Goal: Navigation & Orientation: Find specific page/section

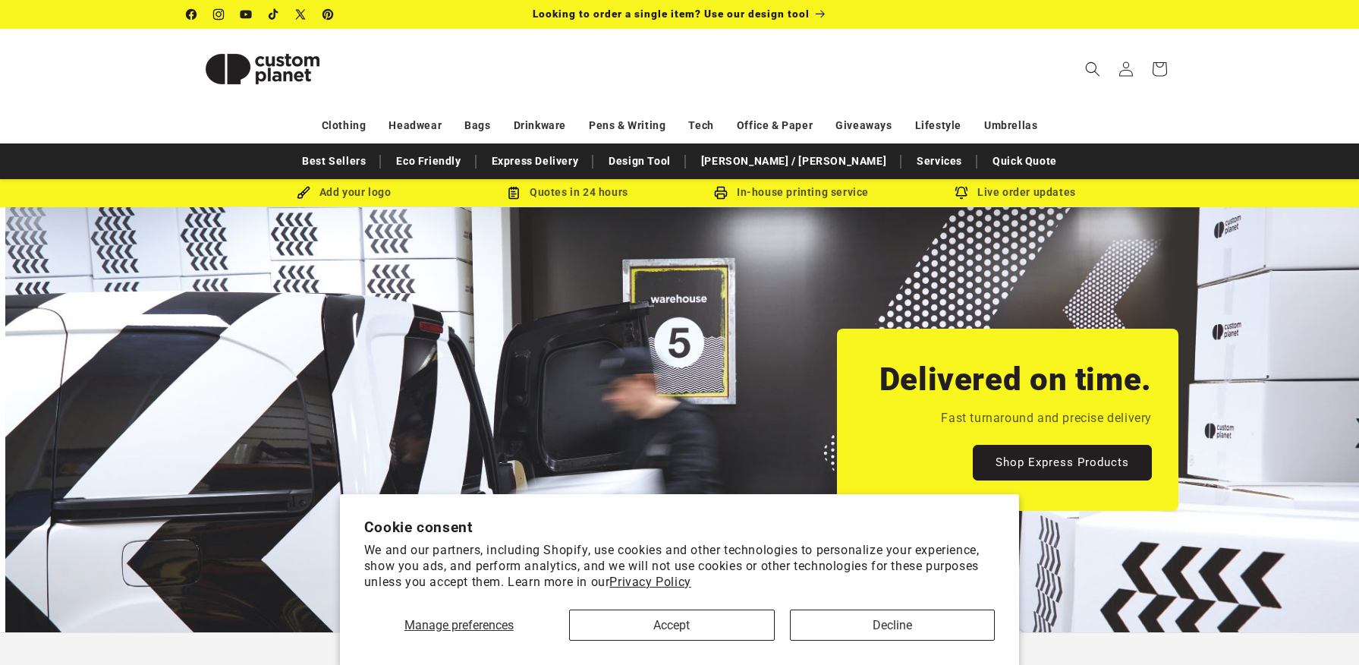
scroll to position [0, 1359]
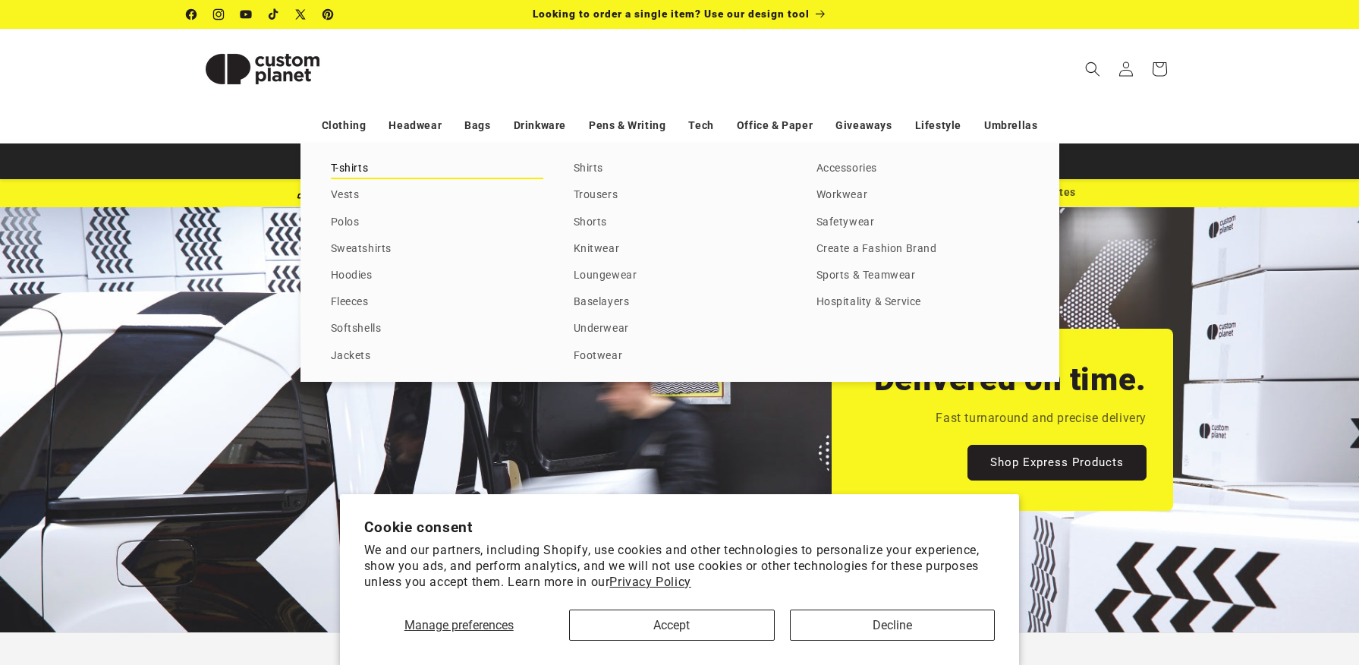
click at [355, 160] on link "T-shirts" at bounding box center [437, 169] width 212 height 20
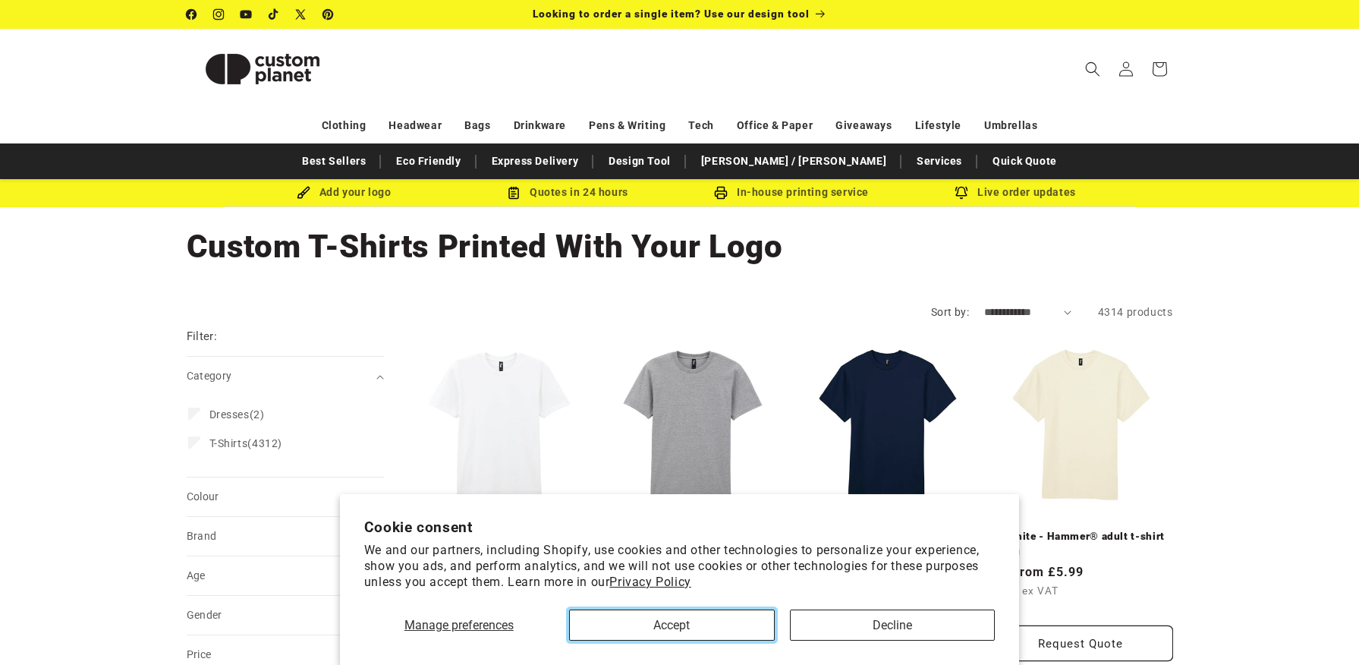
click at [744, 624] on button "Accept" at bounding box center [672, 624] width 206 height 31
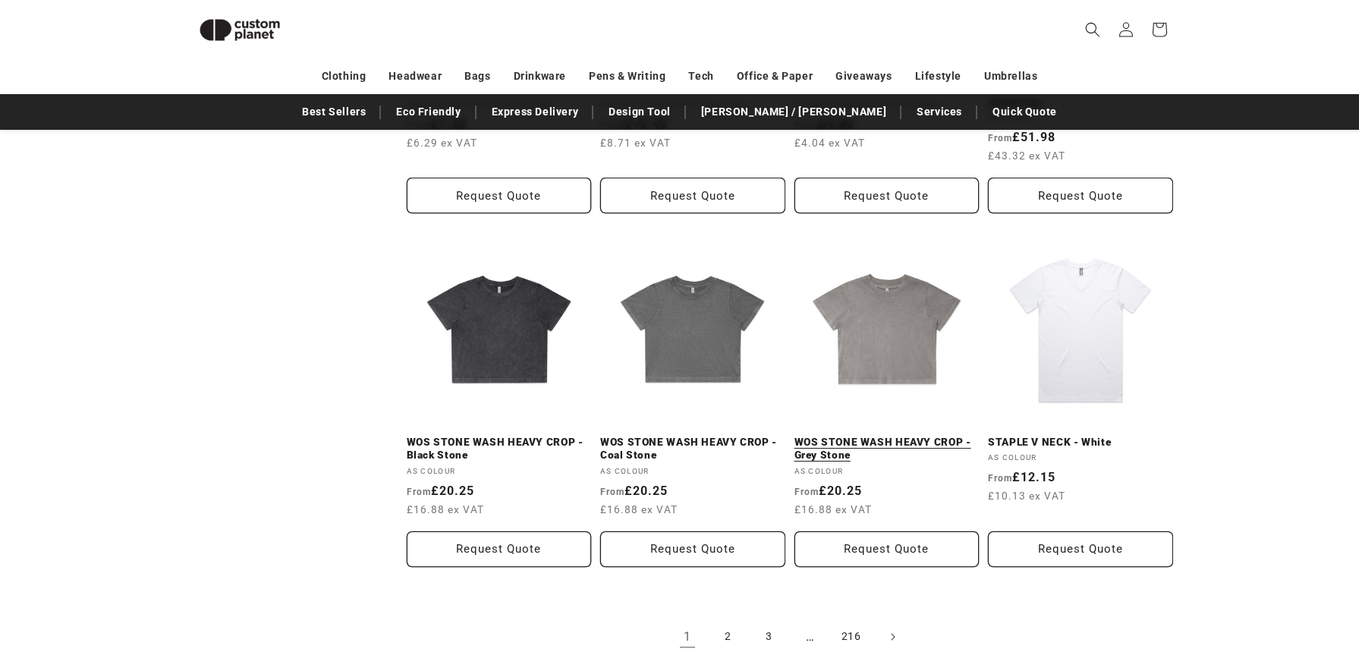
scroll to position [1475, 0]
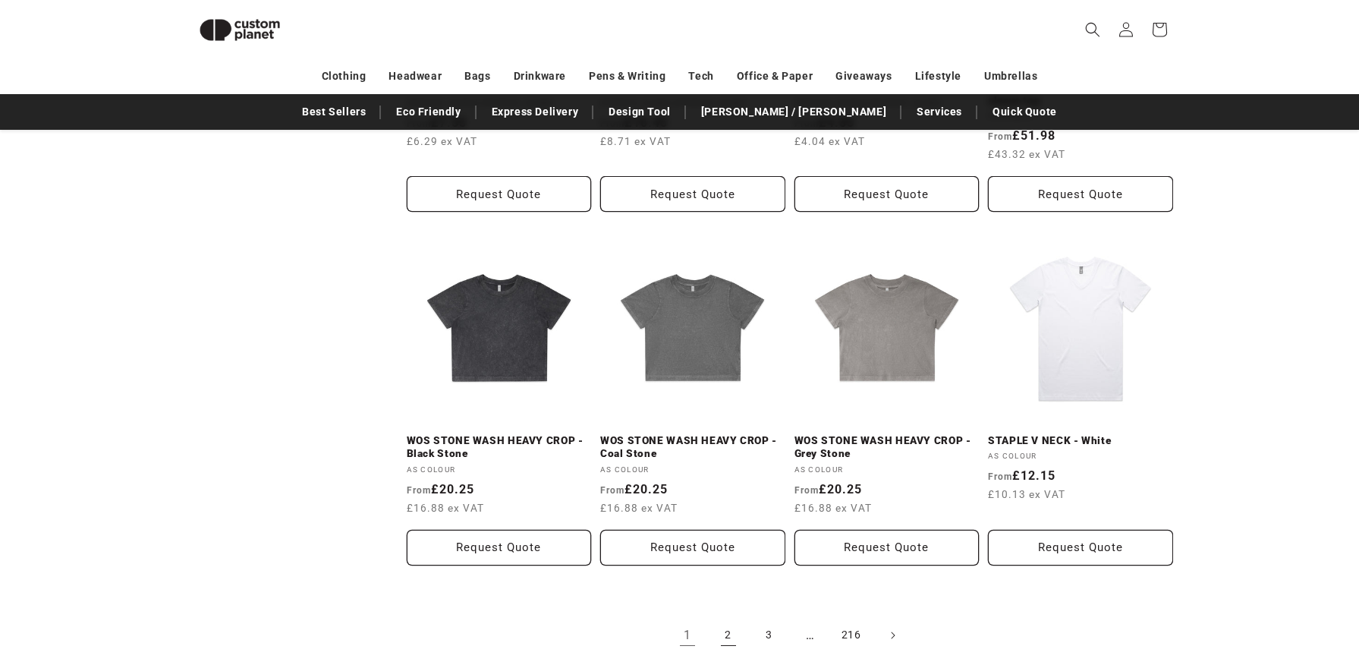
click at [728, 628] on link "2" at bounding box center [728, 634] width 33 height 33
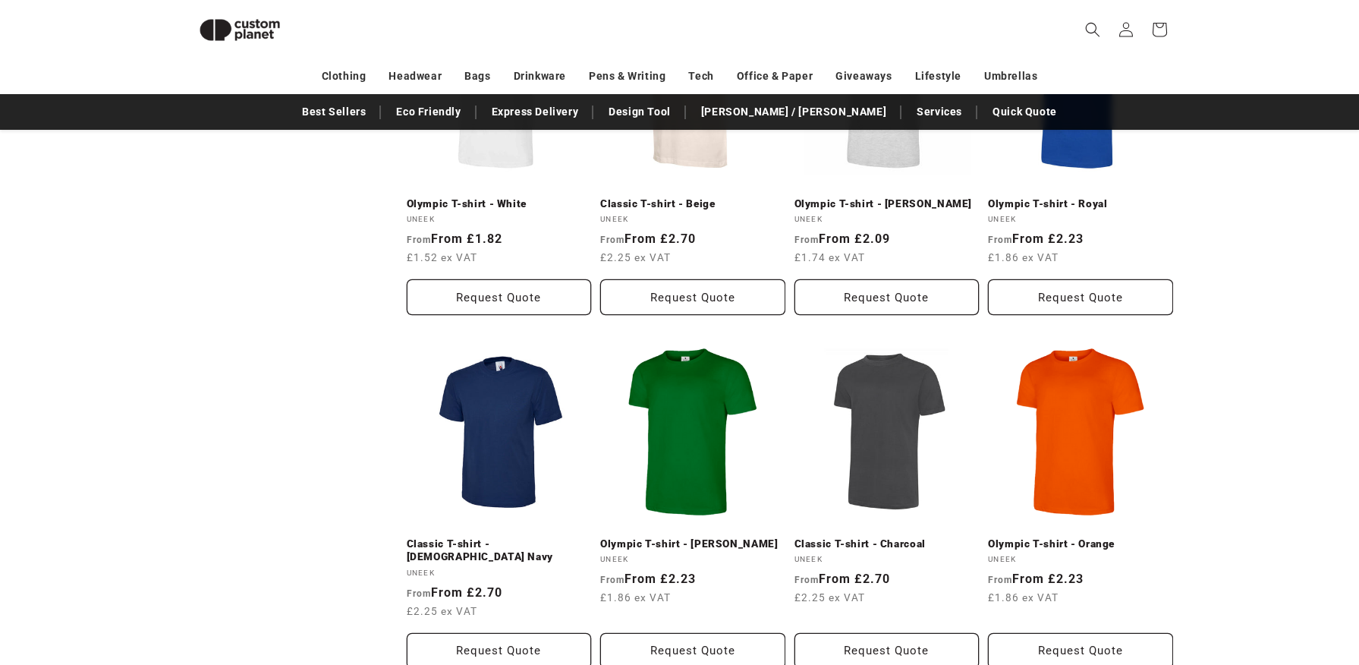
scroll to position [1504, 0]
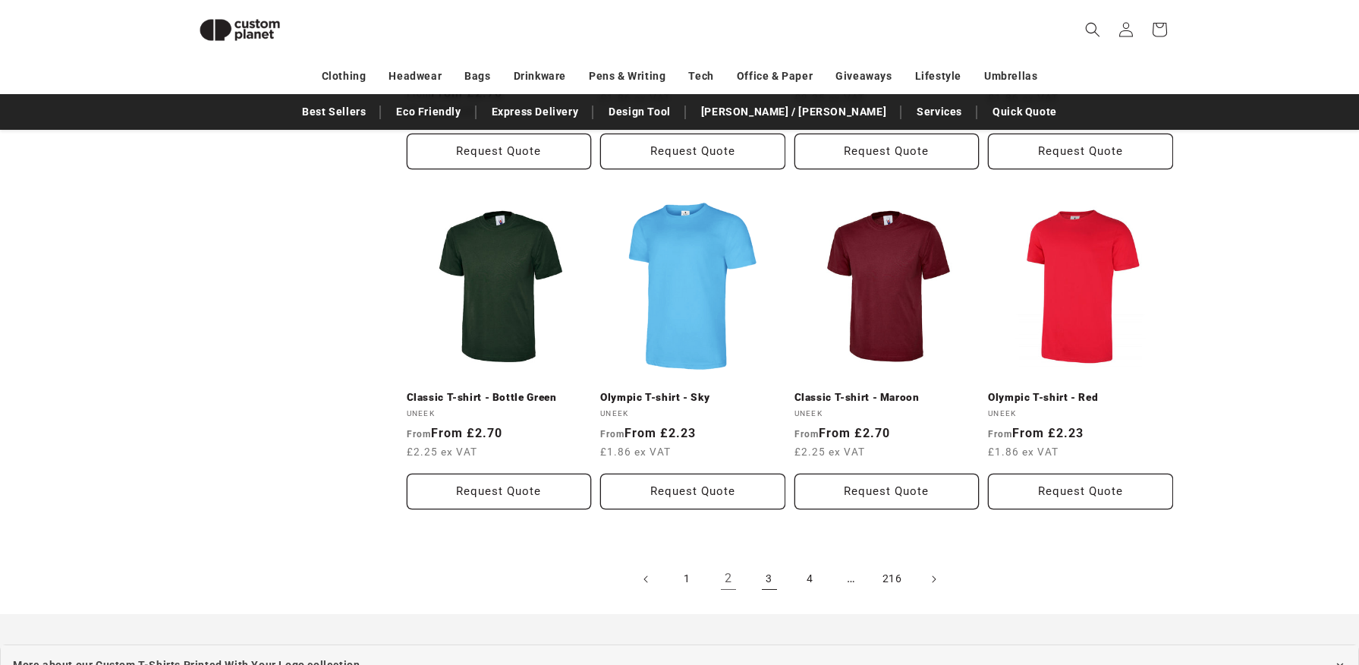
click at [769, 562] on link "3" at bounding box center [769, 578] width 33 height 33
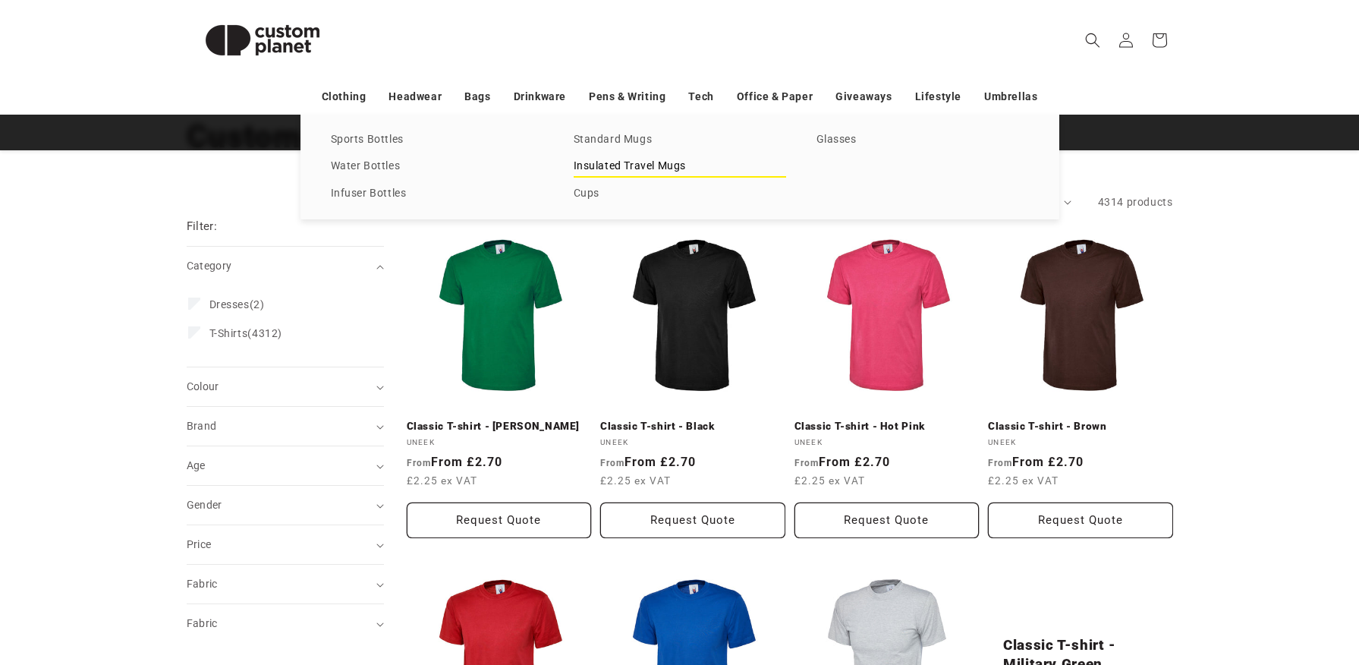
click at [611, 167] on link "Insulated Travel Mugs" at bounding box center [680, 166] width 212 height 20
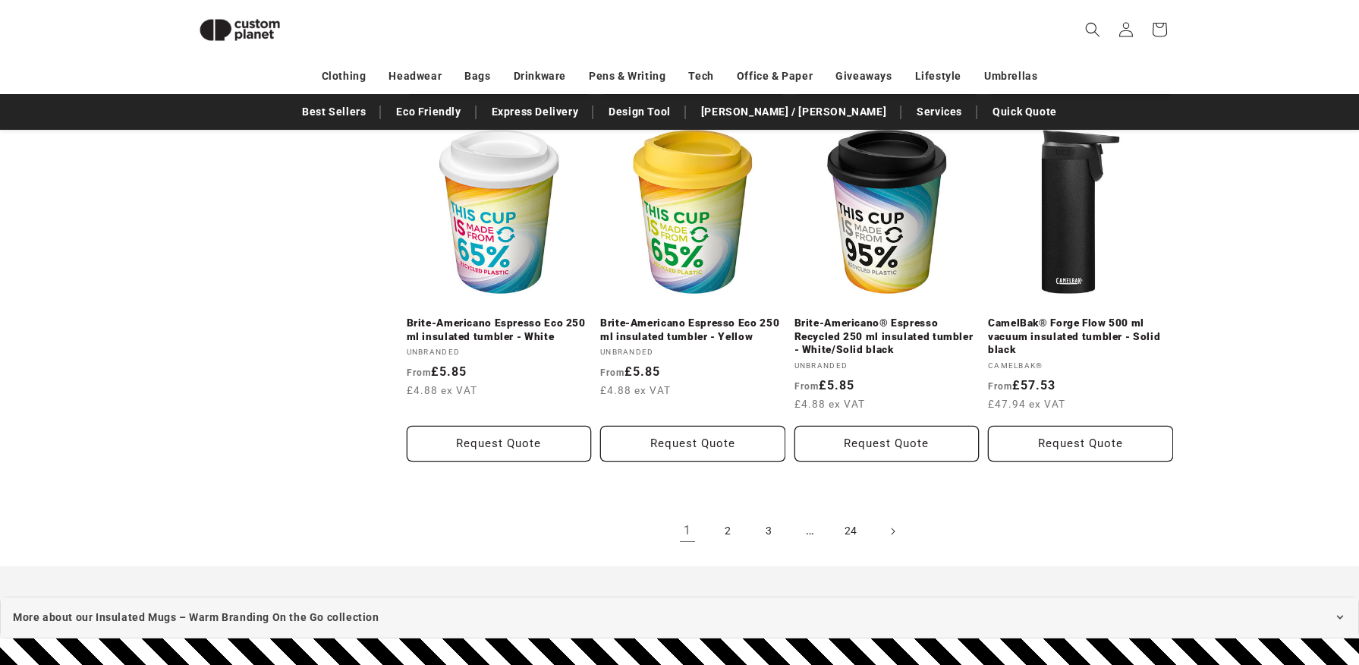
scroll to position [1748, 0]
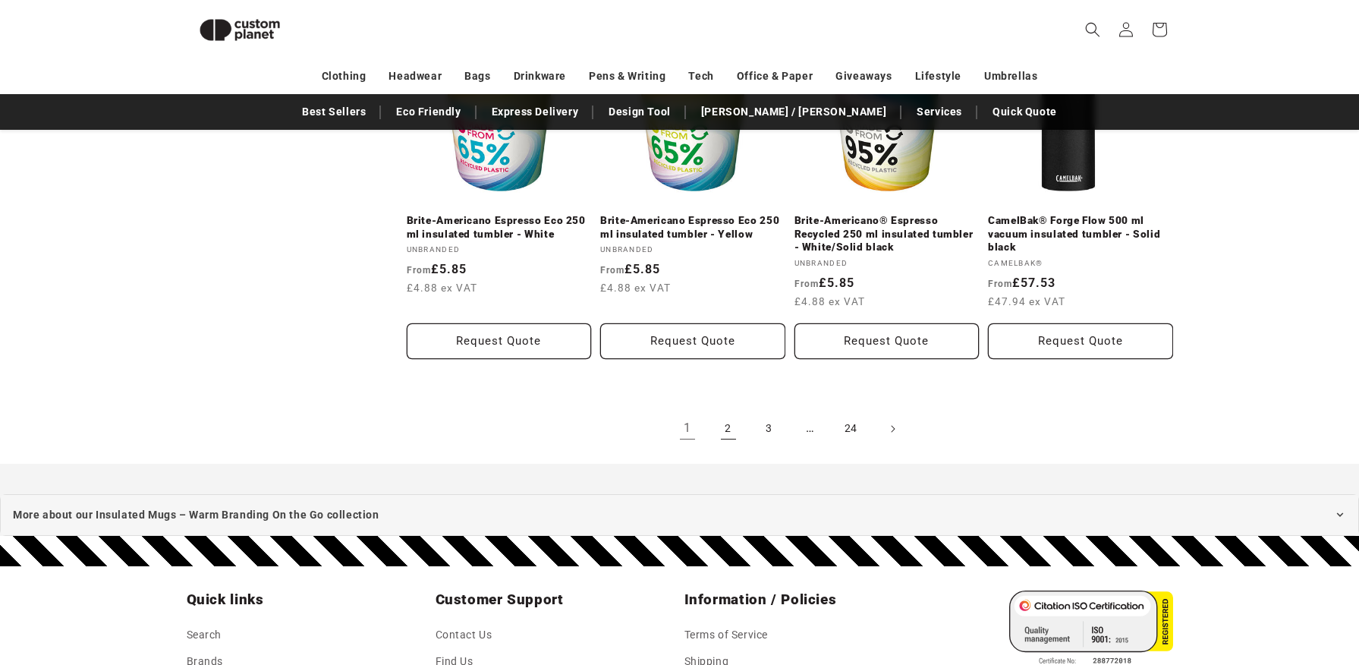
click at [741, 428] on link "2" at bounding box center [728, 428] width 33 height 33
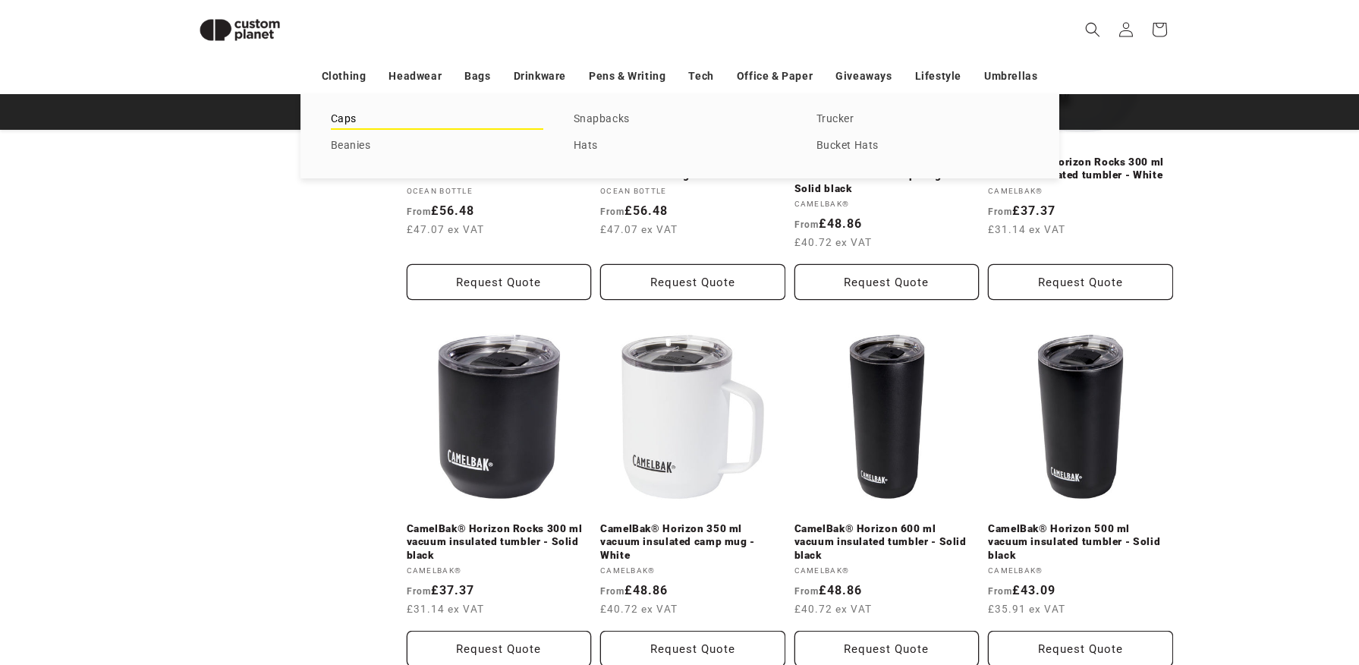
click at [355, 124] on link "Caps" at bounding box center [437, 119] width 212 height 20
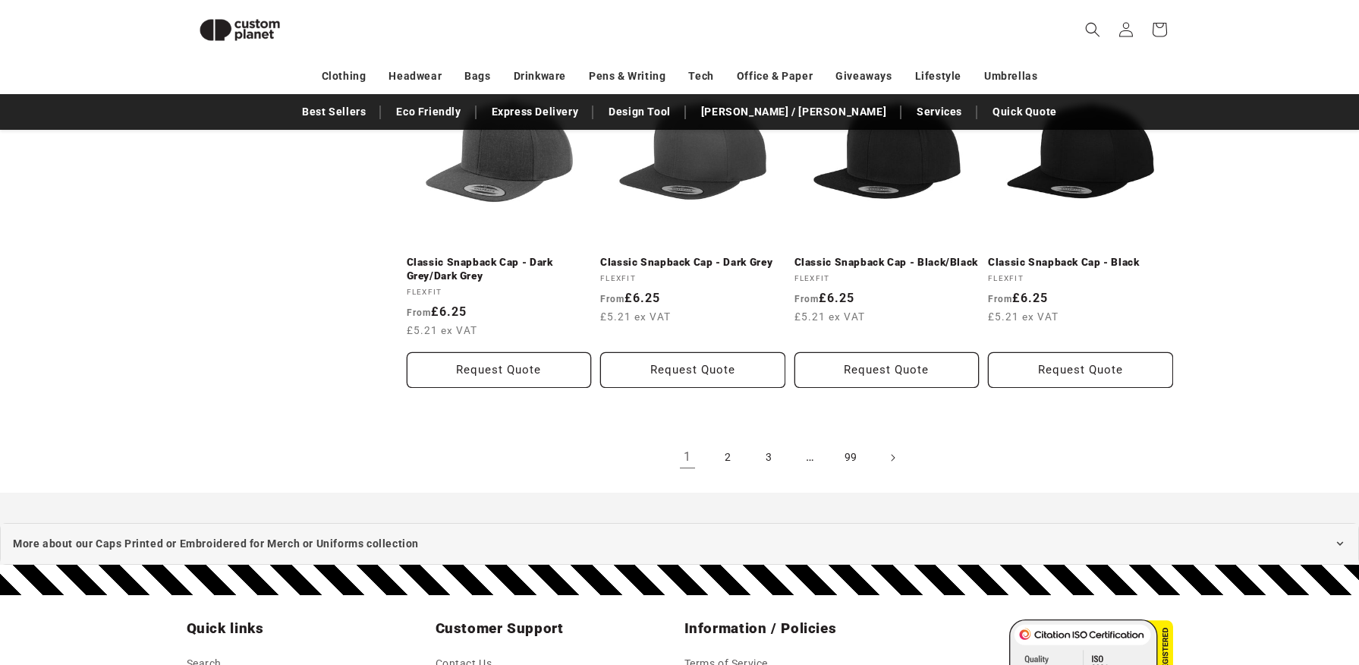
scroll to position [1686, 0]
